Goal: Entertainment & Leisure: Browse casually

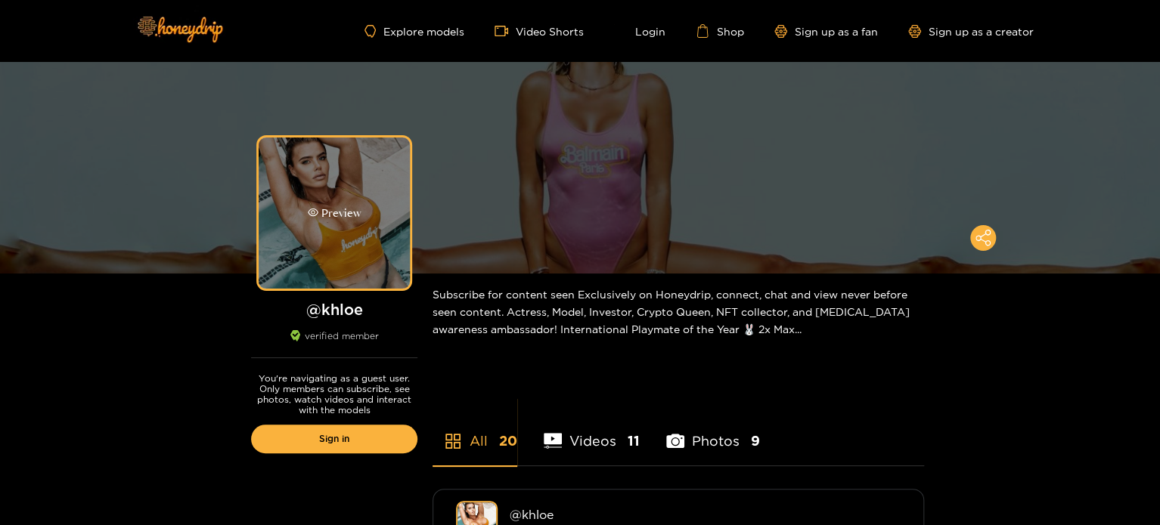
click at [344, 225] on div "Preview" at bounding box center [334, 213] width 151 height 151
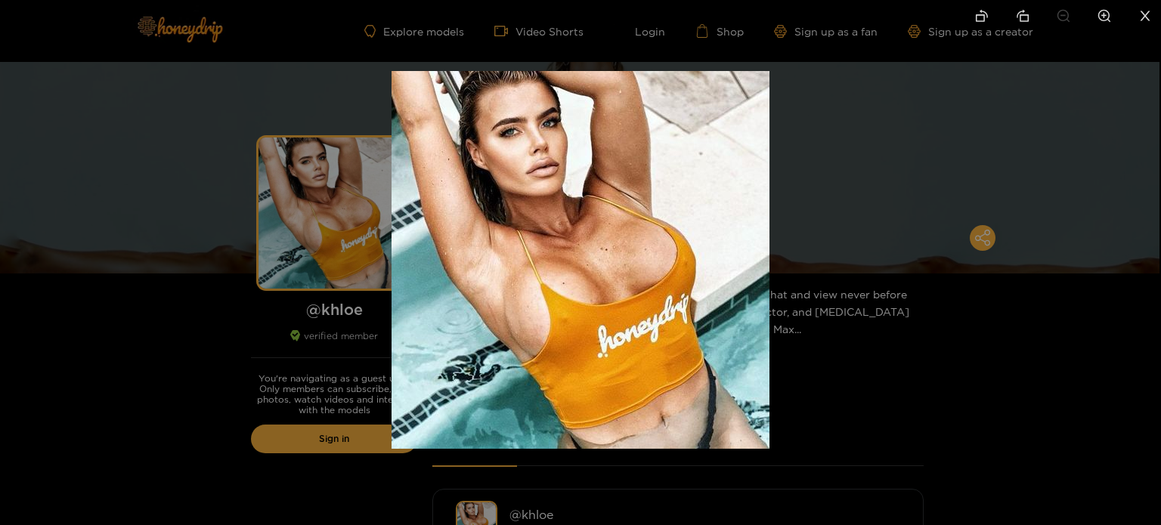
click at [172, 224] on div at bounding box center [580, 262] width 1161 height 525
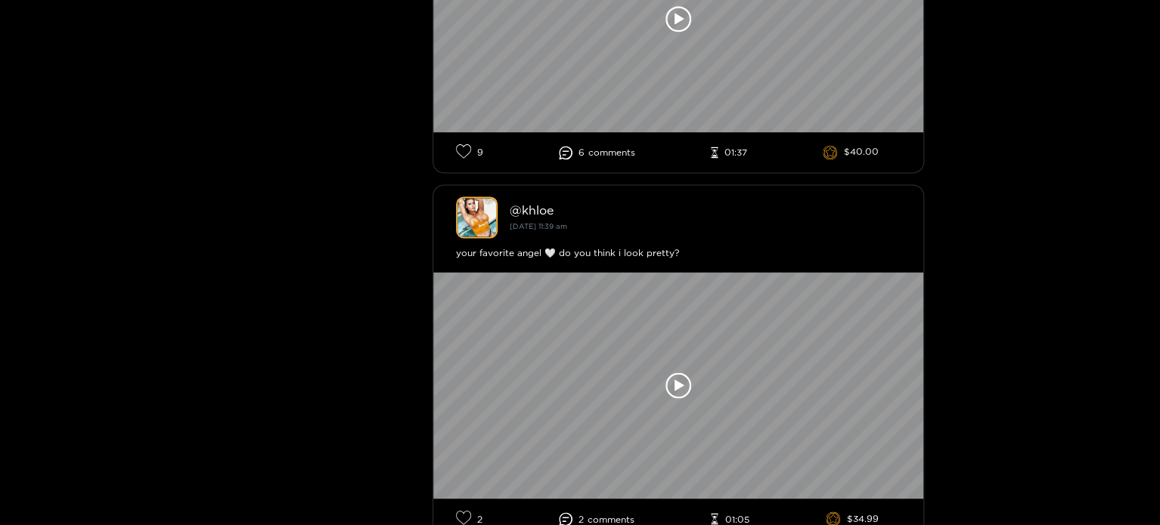
scroll to position [907, 0]
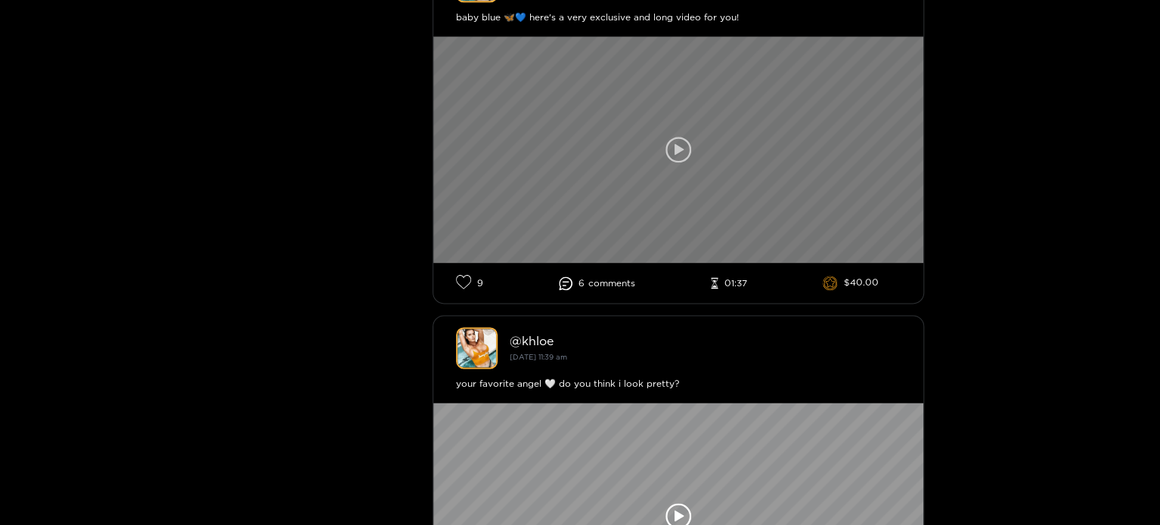
click at [686, 140] on icon at bounding box center [678, 150] width 26 height 26
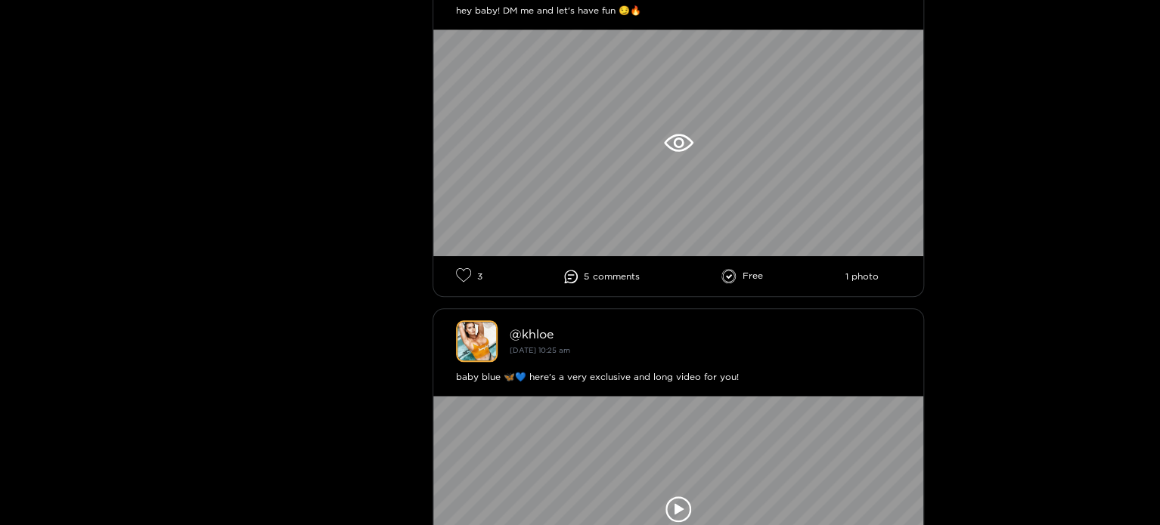
scroll to position [529, 0]
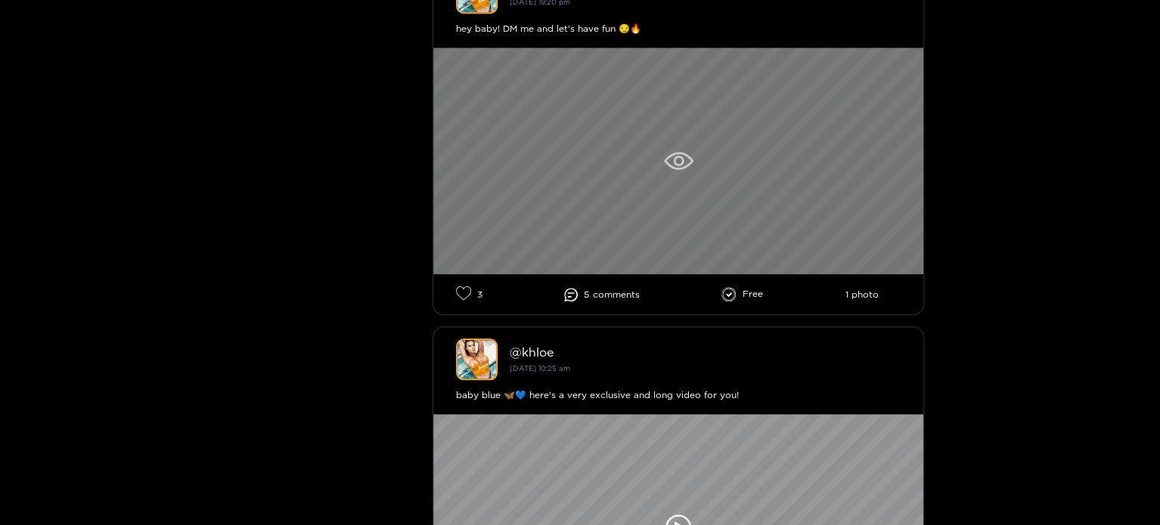
click at [689, 170] on div at bounding box center [678, 161] width 490 height 227
